Goal: Transaction & Acquisition: Purchase product/service

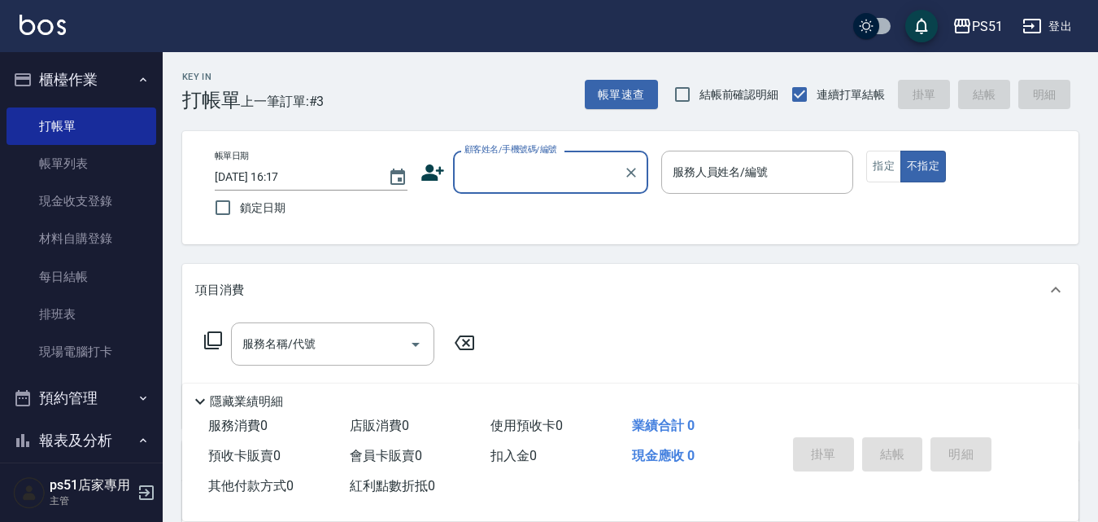
click at [523, 184] on input "顧客姓名/手機號碼/編號" at bounding box center [539, 172] width 156 height 28
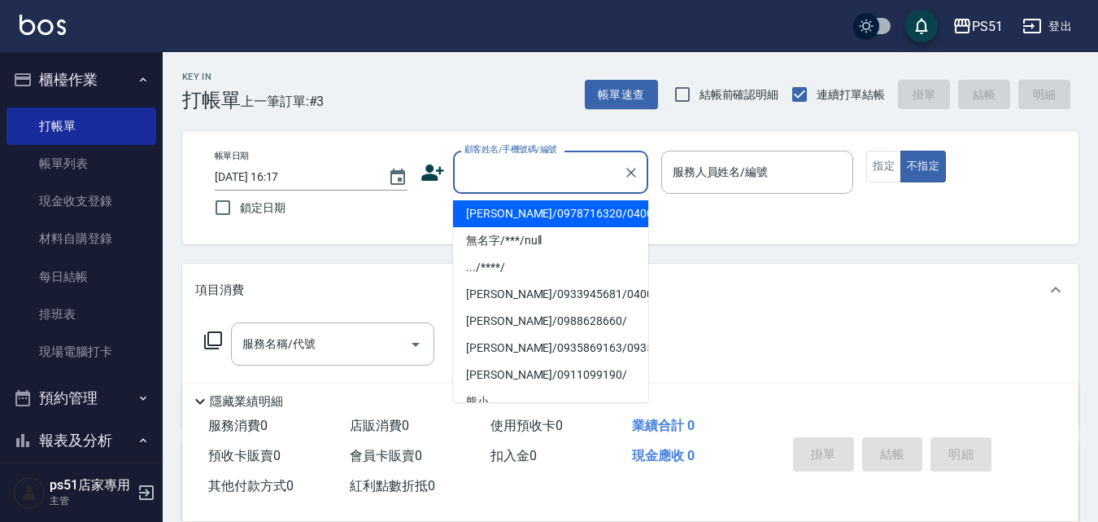
click at [535, 207] on li "[PERSON_NAME]/0978716320/040074" at bounding box center [550, 213] width 195 height 27
type input "[PERSON_NAME]/0978716320/040074"
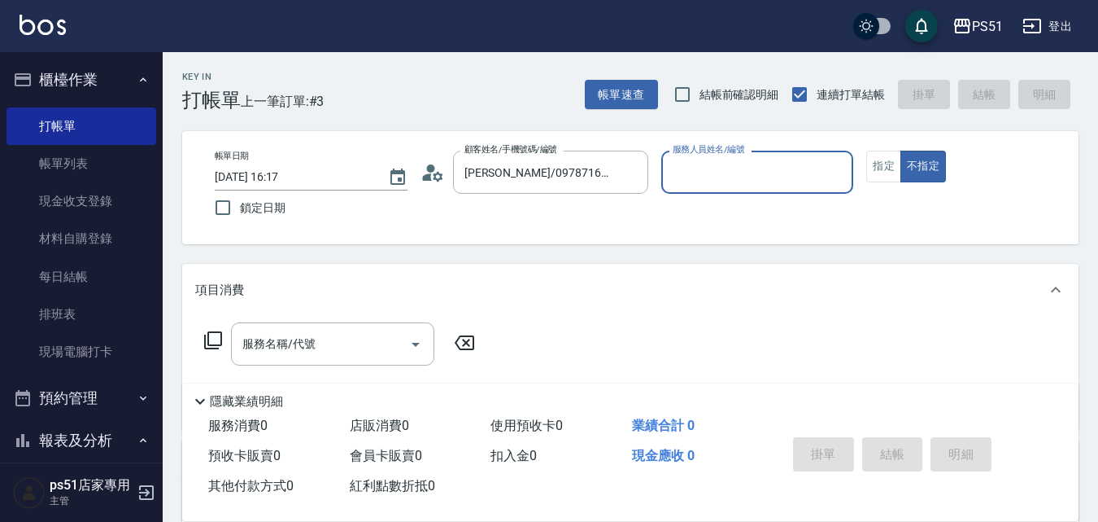
type input "Bella-4"
click at [627, 168] on icon "Clear" at bounding box center [632, 173] width 10 height 10
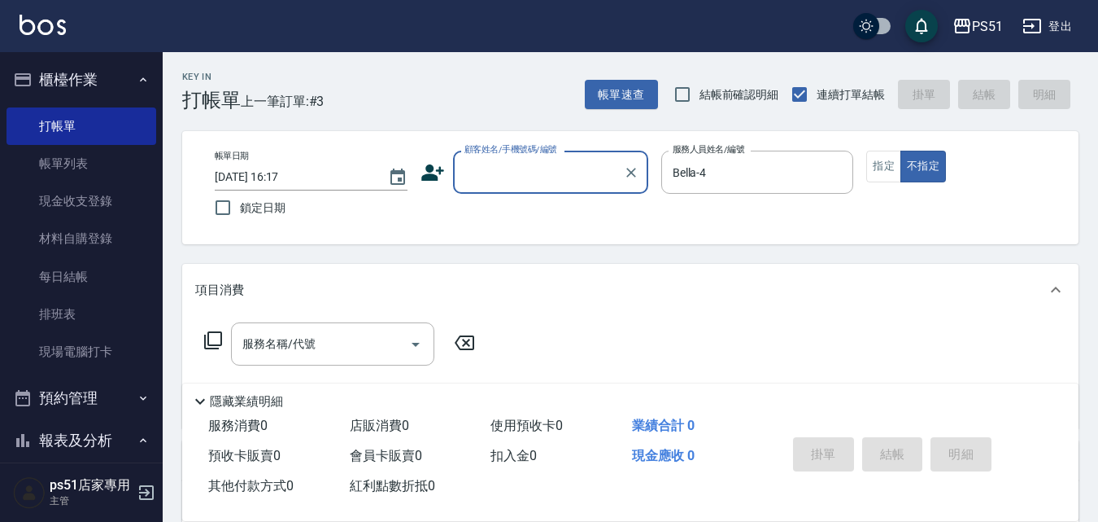
click at [581, 165] on input "顧客姓名/手機號碼/編號" at bounding box center [539, 172] width 156 height 28
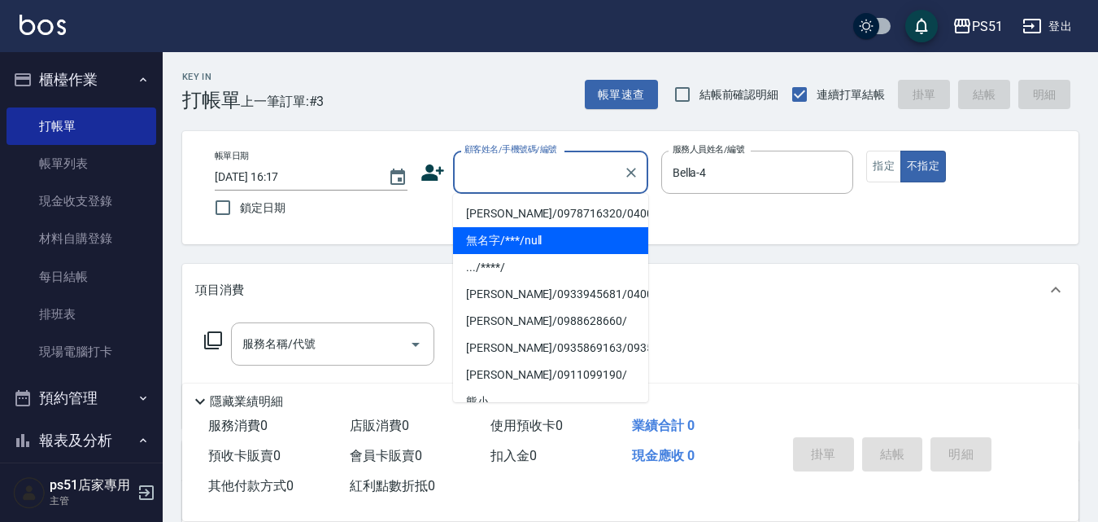
click at [545, 245] on li "無名字/***/null" at bounding box center [550, 240] width 195 height 27
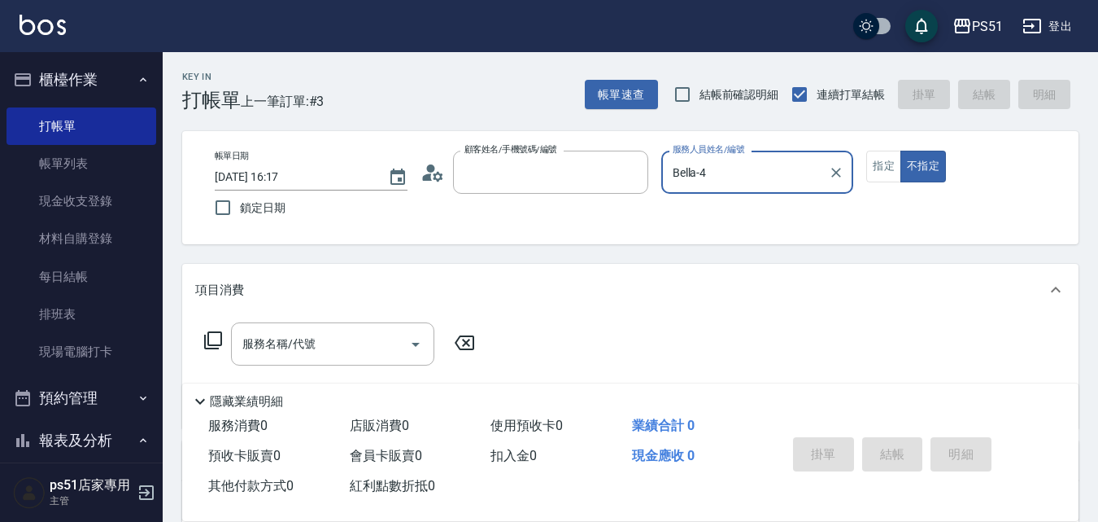
type input "無名字/***/null"
click at [358, 334] on input "服務名稱/代號" at bounding box center [320, 344] width 164 height 28
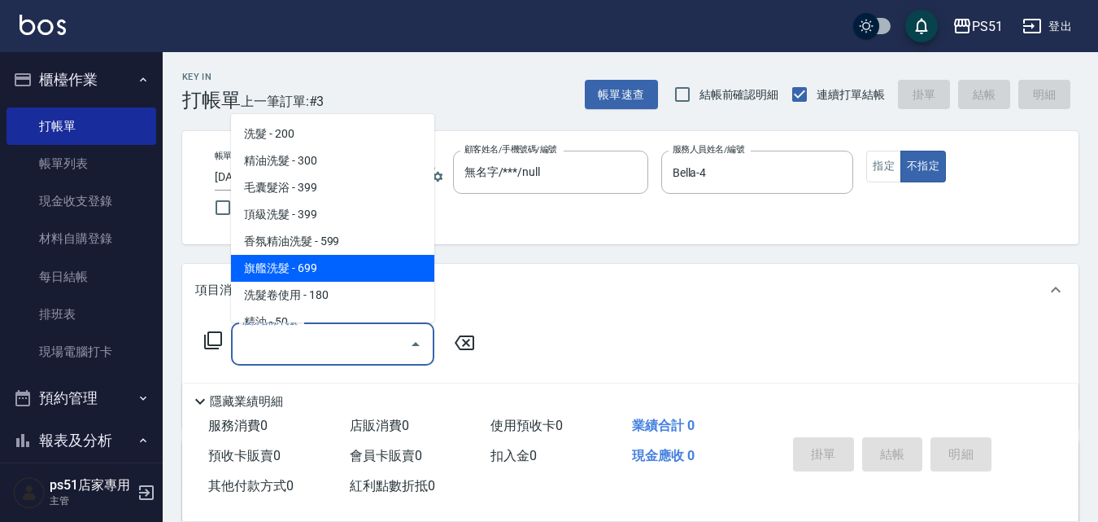
click at [338, 263] on span "旗艦洗髮 - 699" at bounding box center [332, 268] width 203 height 27
type input "旗艦洗髮(106)"
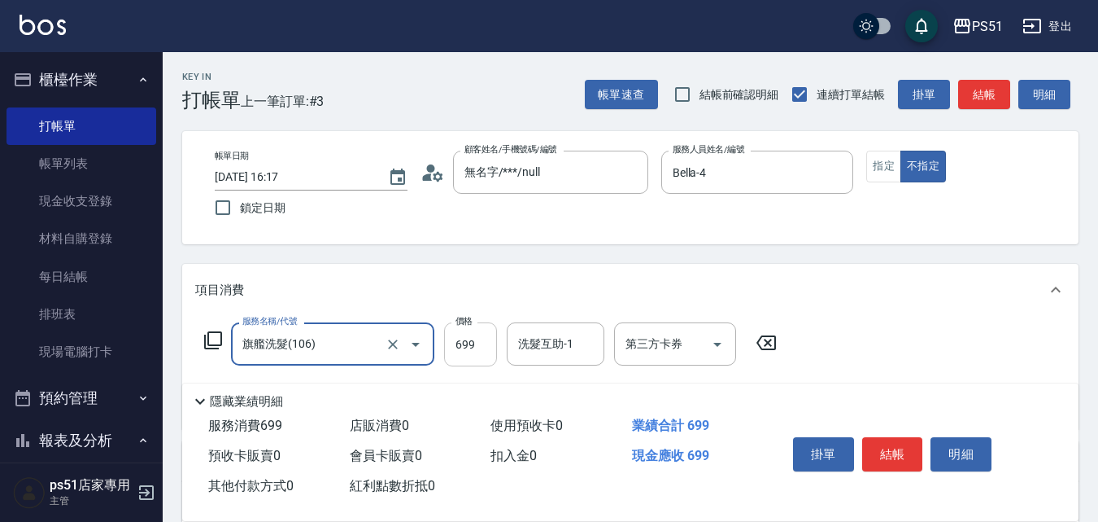
click at [487, 347] on input "699" at bounding box center [470, 344] width 53 height 44
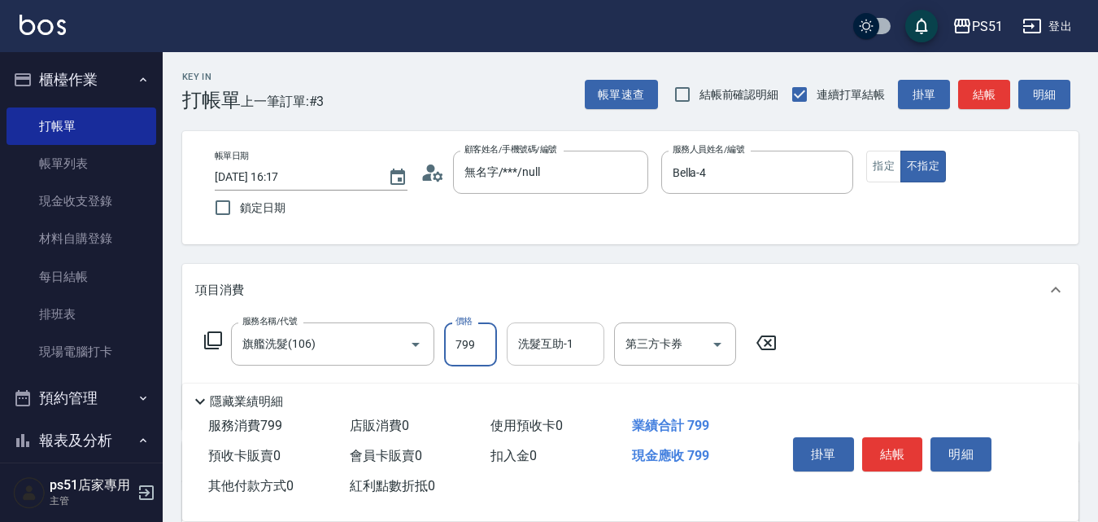
type input "799"
click at [555, 356] on input "洗髮互助-1" at bounding box center [555, 344] width 83 height 28
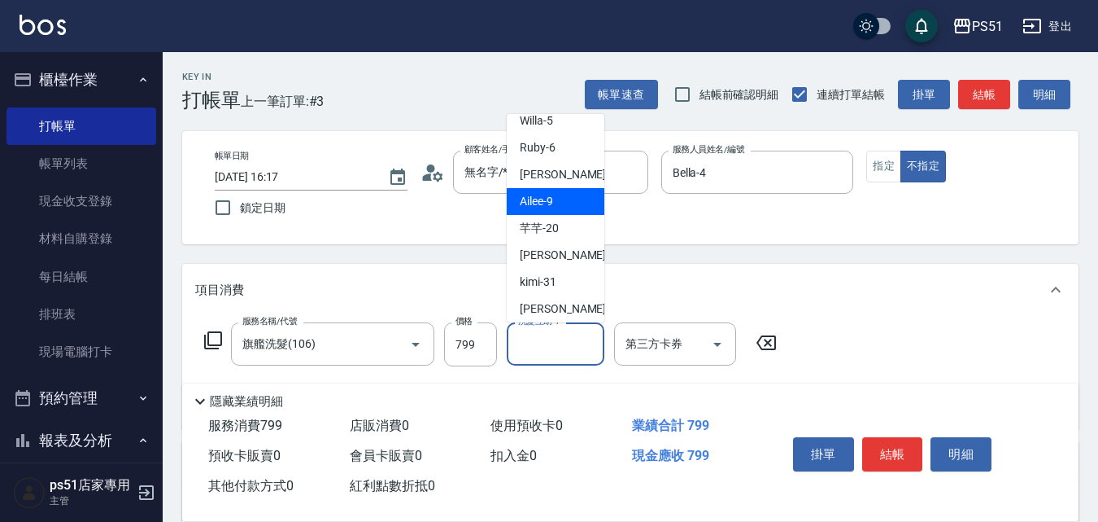
scroll to position [190, 0]
click at [566, 208] on div "孝恩 -23" at bounding box center [556, 203] width 98 height 27
type input "[PERSON_NAME]-23"
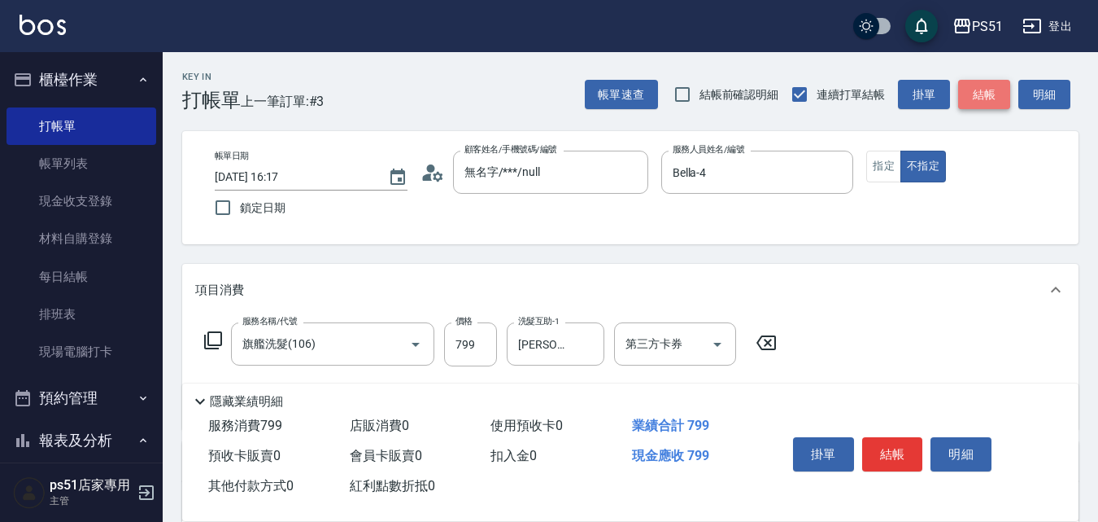
click at [981, 88] on button "結帳" at bounding box center [985, 95] width 52 height 30
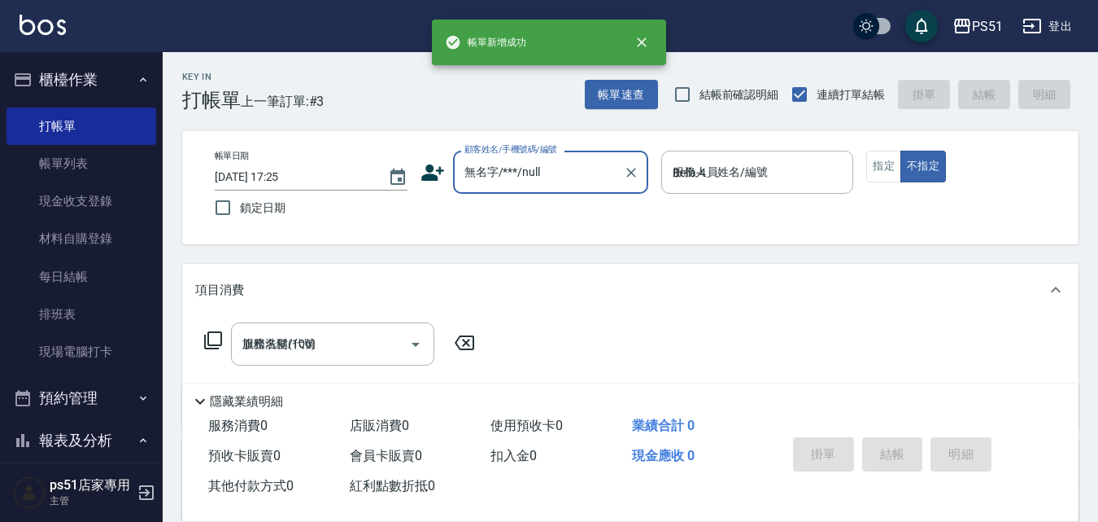
type input "2025/10/05 17:25"
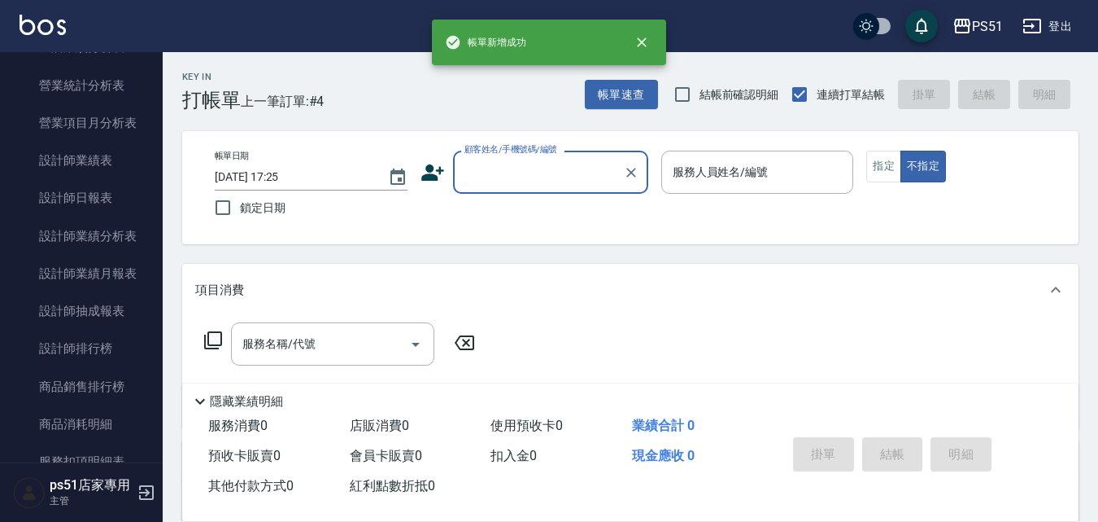
scroll to position [759, 0]
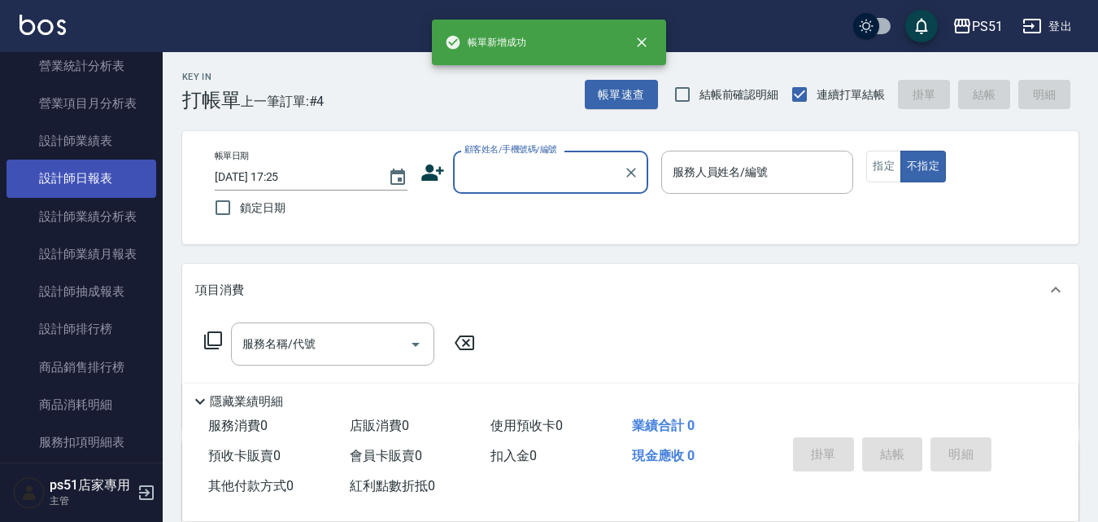
click at [108, 181] on link "設計師日報表" at bounding box center [82, 177] width 150 height 37
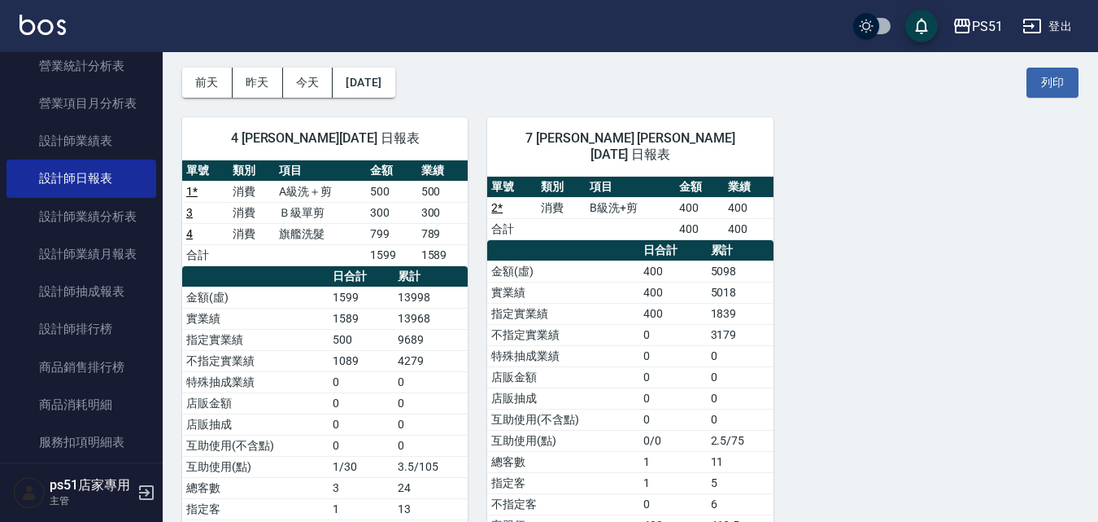
scroll to position [186, 0]
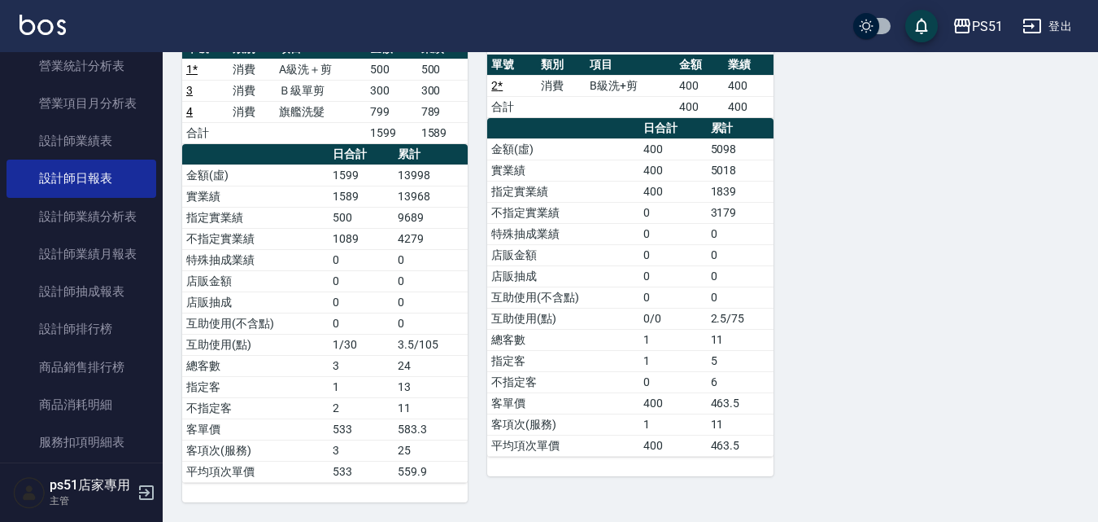
click at [190, 111] on link "4" at bounding box center [189, 111] width 7 height 13
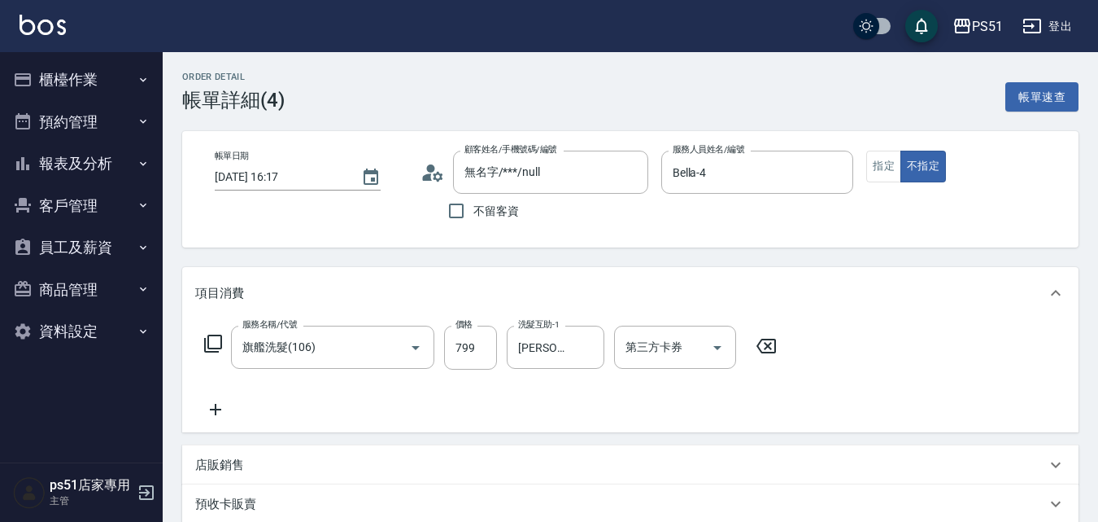
click at [651, 124] on div "Order detail 帳單詳細 (4) 帳單速查 帳單日期 [DATE] 16:17 顧客姓名/手機號碼/編號 無名字/***/null 顧客姓名/手機號…" at bounding box center [631, 450] width 936 height 796
click at [393, 346] on icon "Clear" at bounding box center [393, 347] width 16 height 16
click at [377, 338] on input "服務名稱/代號" at bounding box center [309, 347] width 143 height 28
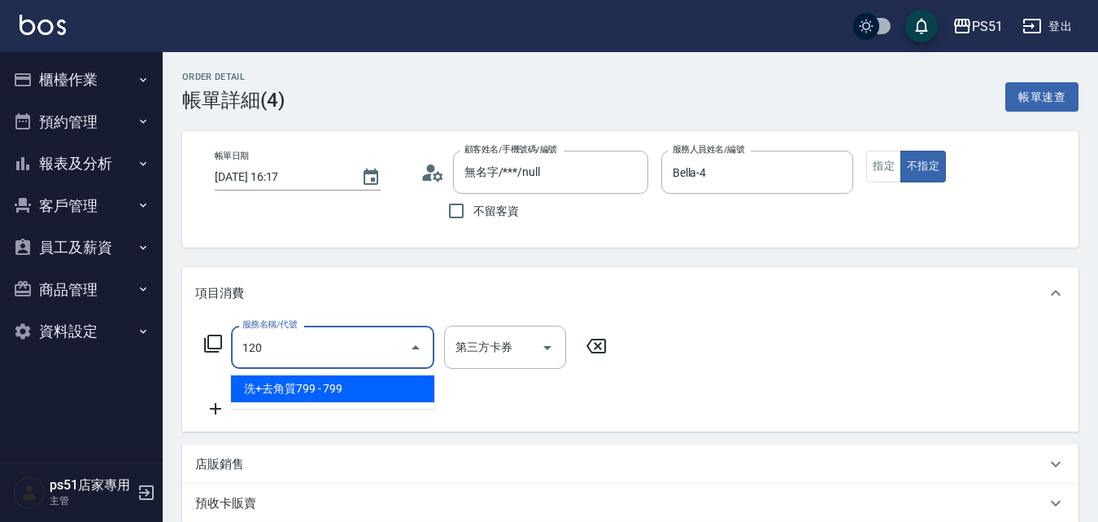
click at [396, 390] on span "洗+去角質799 - 799" at bounding box center [332, 388] width 203 height 27
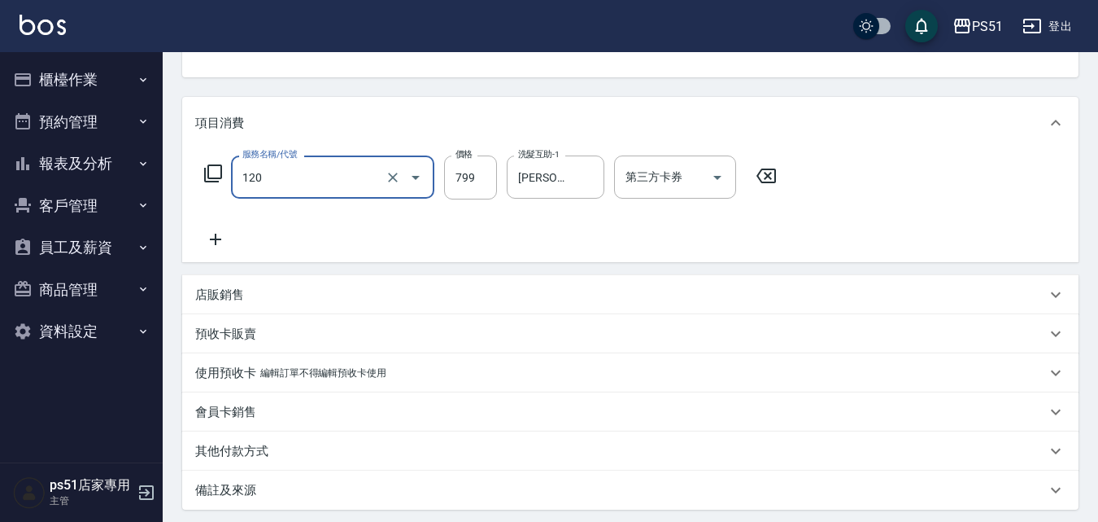
scroll to position [334, 0]
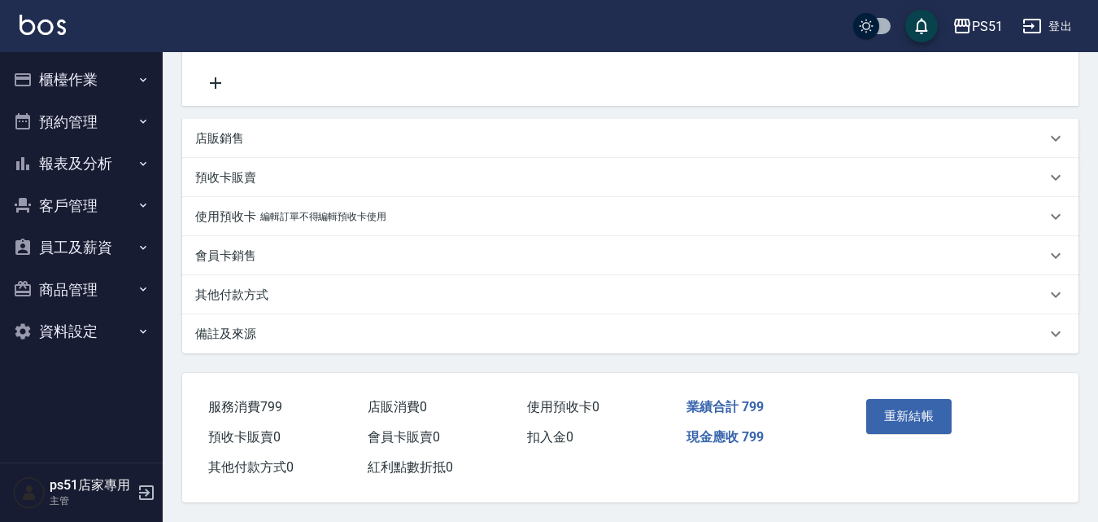
type input "洗+去角質799(120)"
click at [894, 404] on button "重新結帳" at bounding box center [910, 416] width 86 height 34
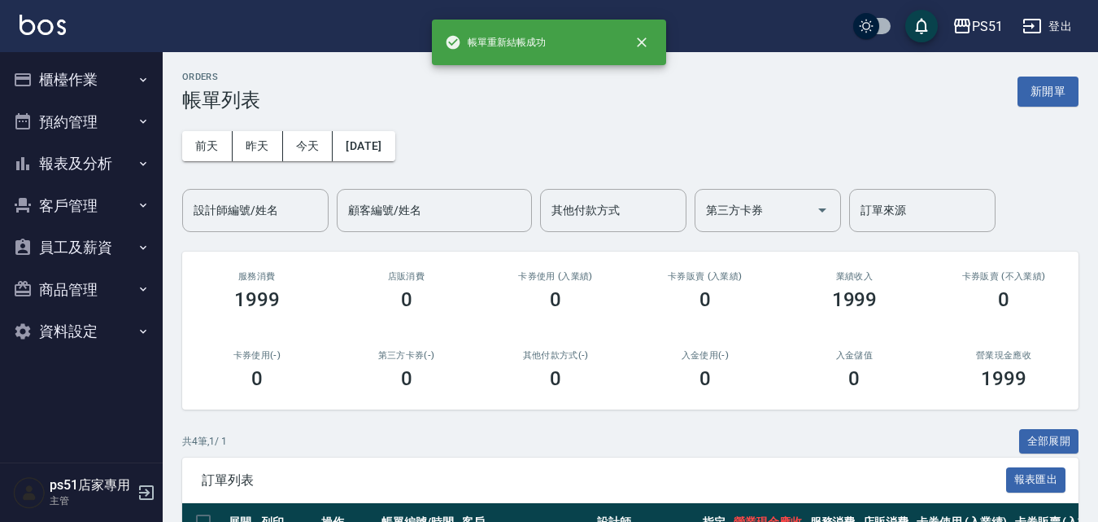
click at [78, 155] on button "報表及分析" at bounding box center [82, 163] width 150 height 42
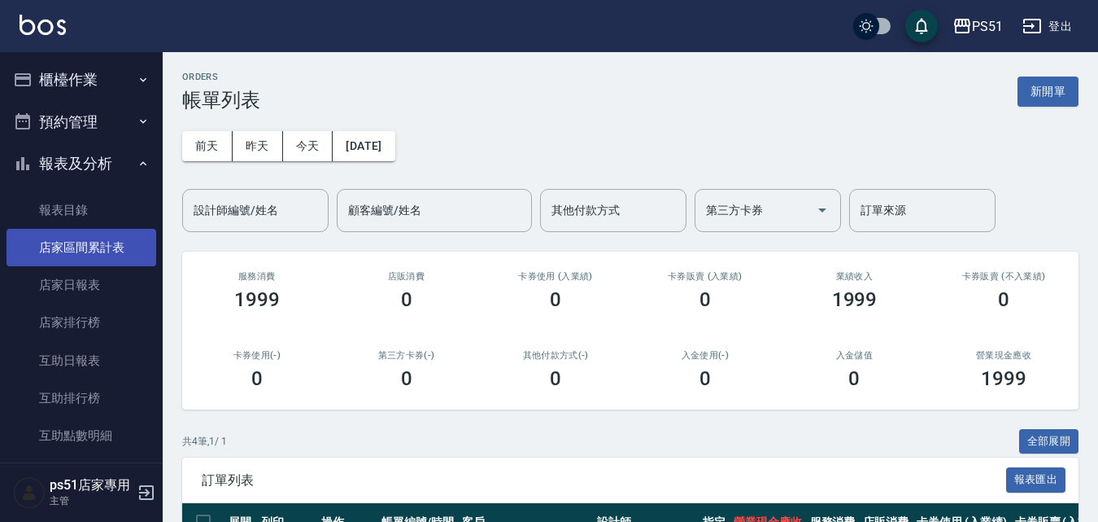
scroll to position [380, 0]
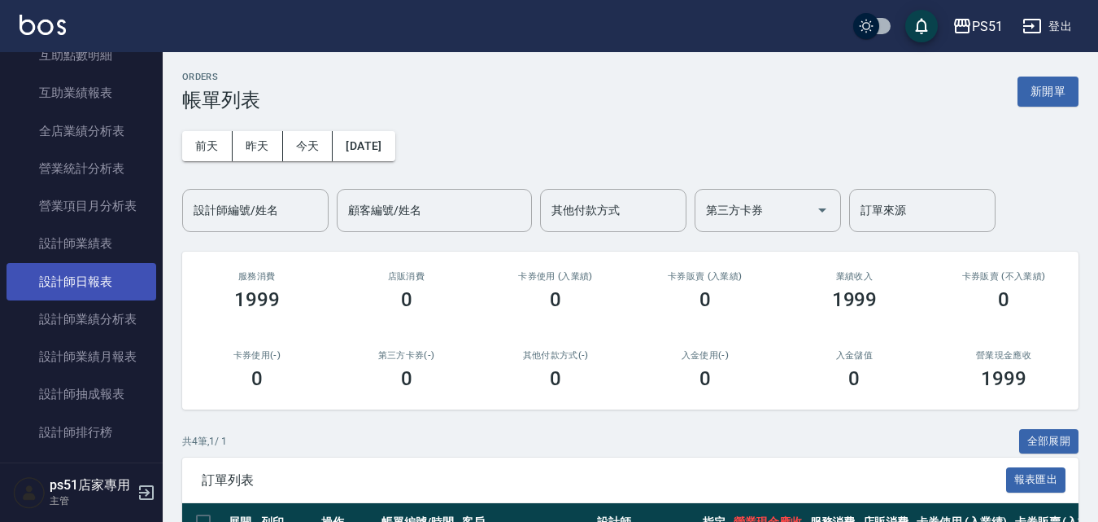
click at [107, 274] on link "設計師日報表" at bounding box center [82, 281] width 150 height 37
